Goal: Task Accomplishment & Management: Manage account settings

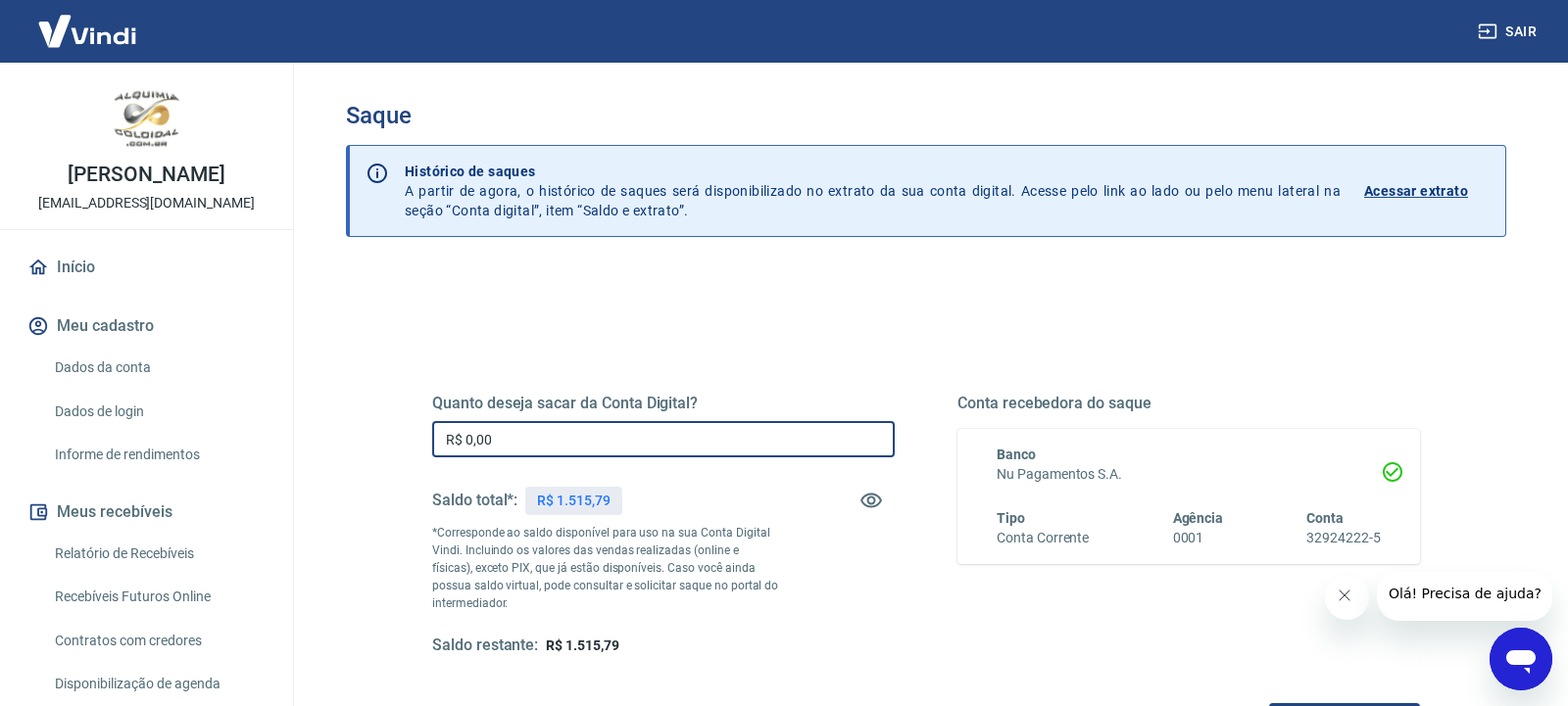
click at [712, 436] on input "R$ 0,00" at bounding box center [663, 439] width 462 height 36
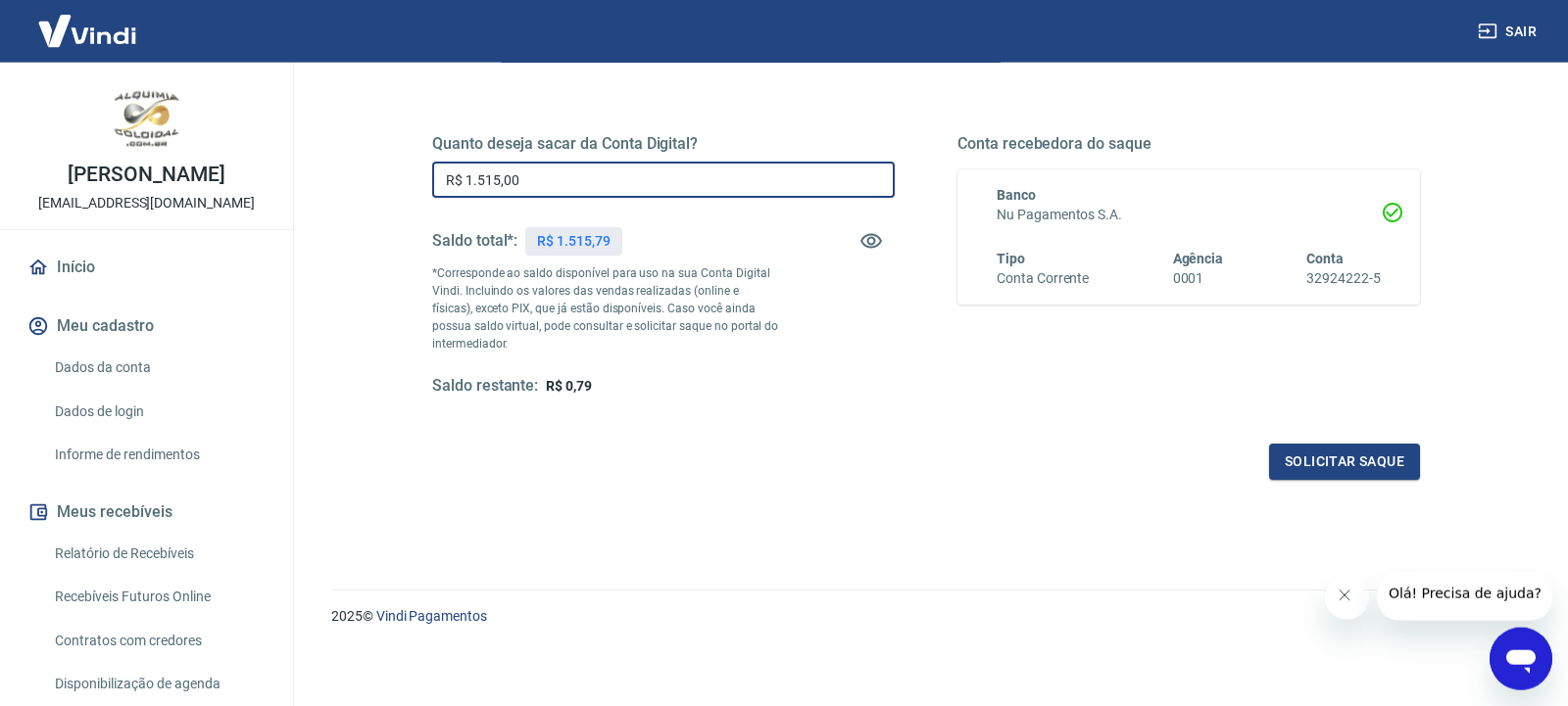
scroll to position [265, 0]
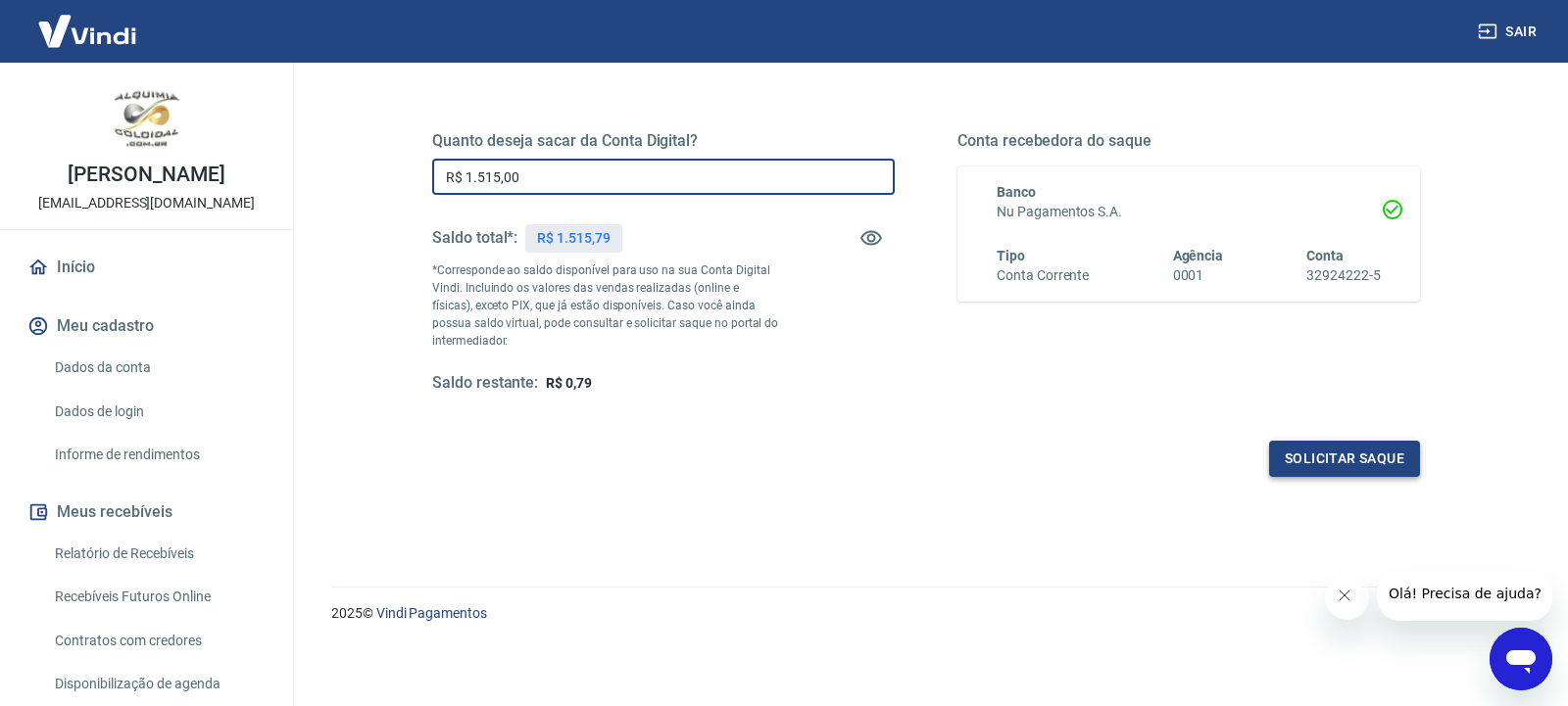
type input "R$ 1.515,00"
click at [1304, 467] on button "Solicitar saque" at bounding box center [1344, 459] width 151 height 36
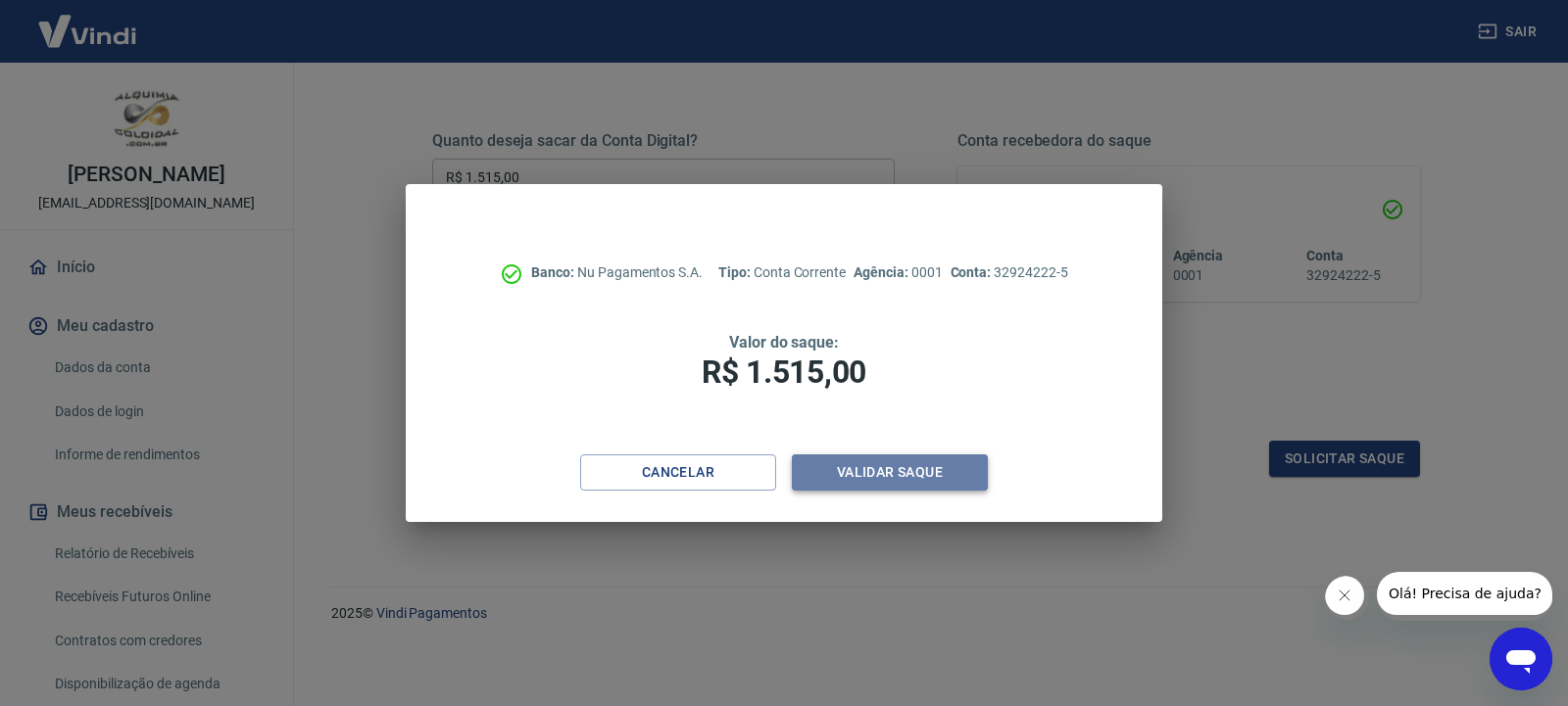
click at [871, 464] on button "Validar saque" at bounding box center [890, 473] width 196 height 36
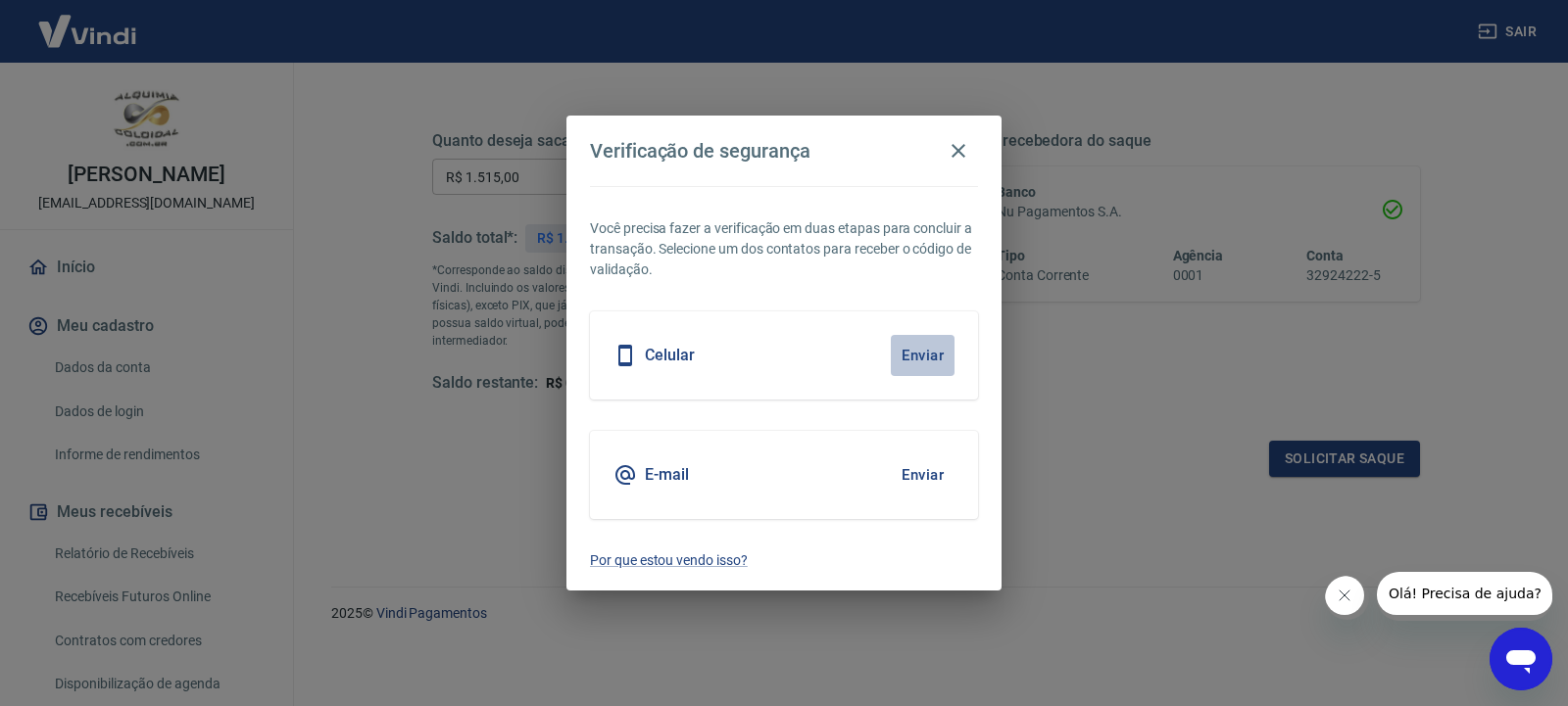
click at [930, 355] on button "Enviar" at bounding box center [923, 355] width 64 height 41
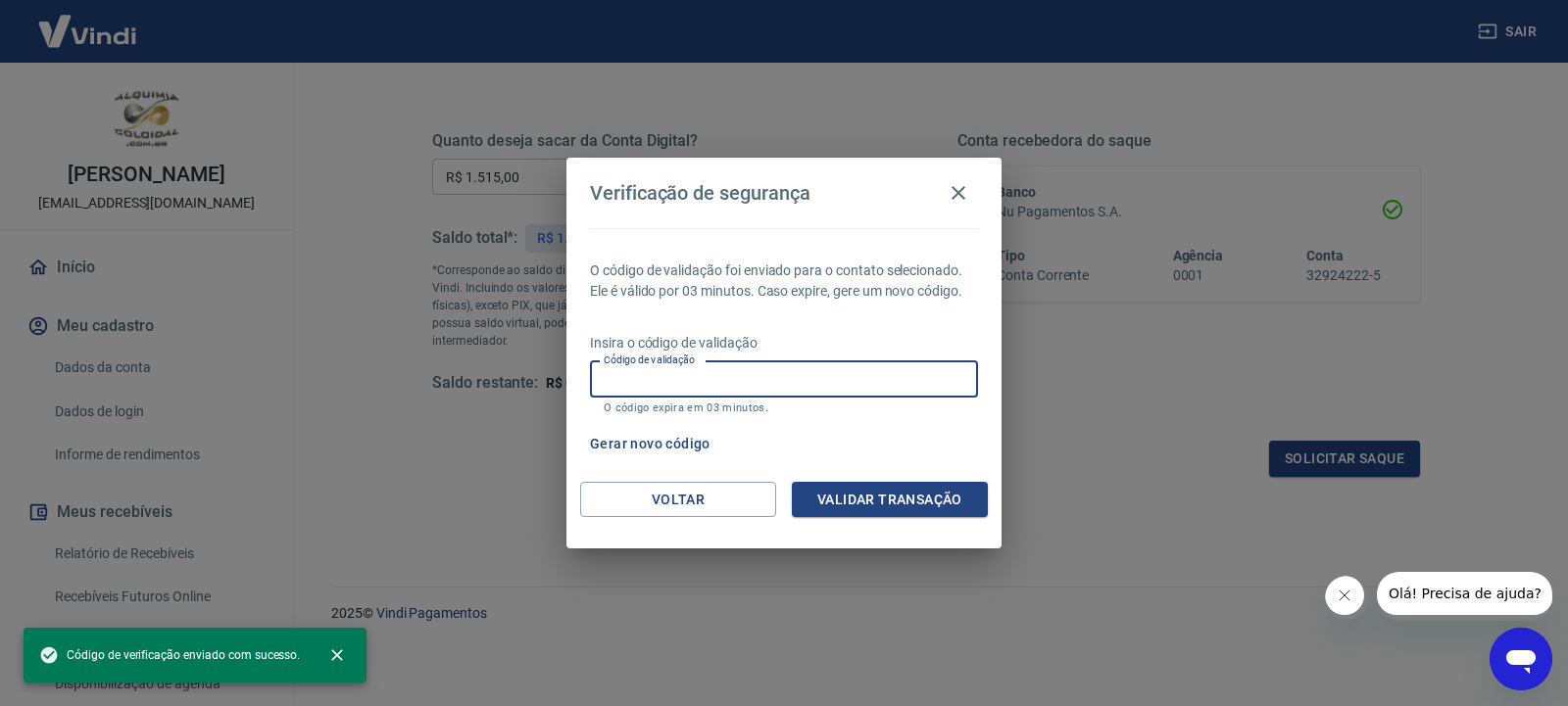
click at [904, 383] on input "Código de validação" at bounding box center [784, 380] width 388 height 36
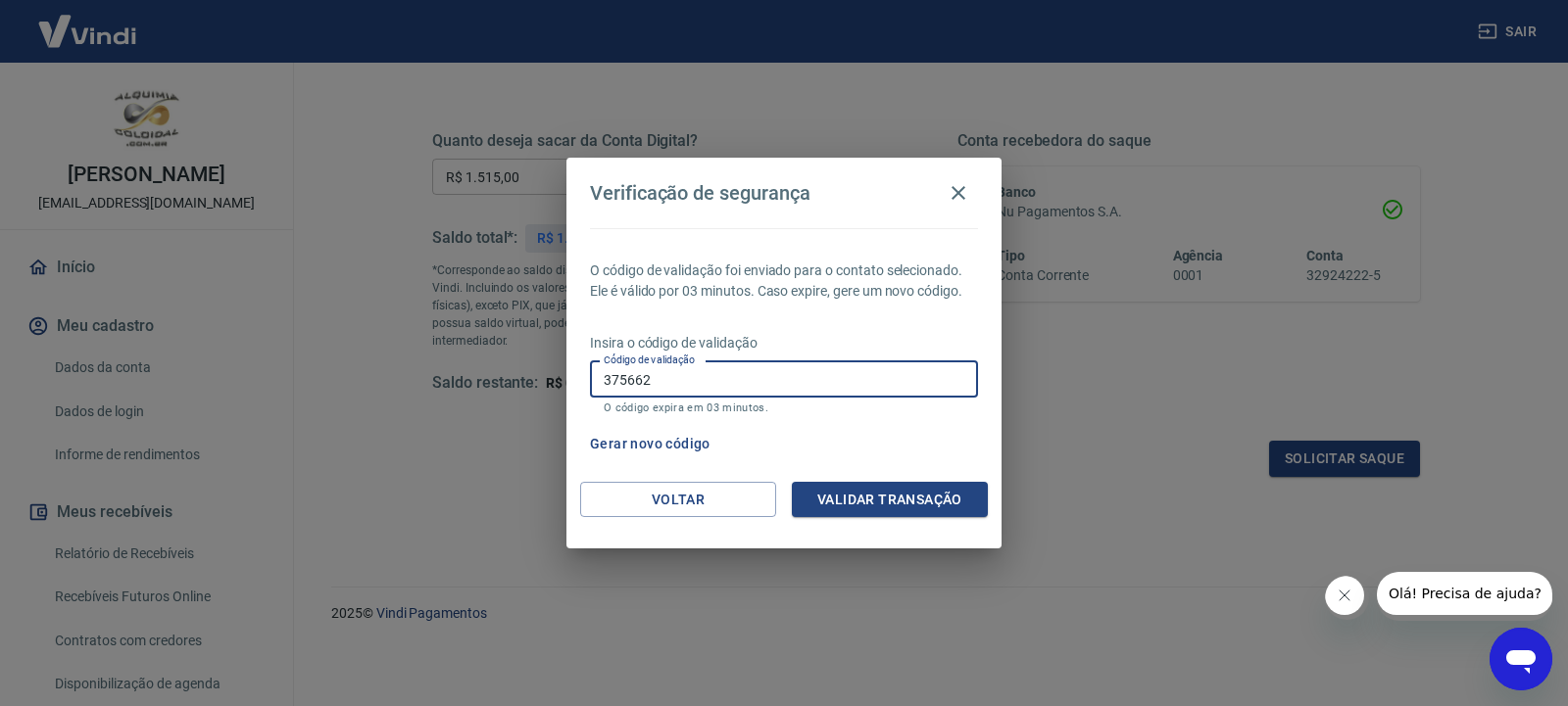
type input "375662"
click at [930, 508] on button "Validar transação" at bounding box center [890, 500] width 196 height 36
